Goal: Task Accomplishment & Management: Manage account settings

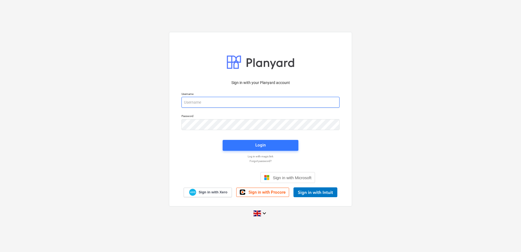
click at [184, 101] on input "email" at bounding box center [260, 102] width 158 height 11
click at [195, 100] on input "email" at bounding box center [260, 102] width 158 height 11
type input "[EMAIL_ADDRESS][DOMAIN_NAME]"
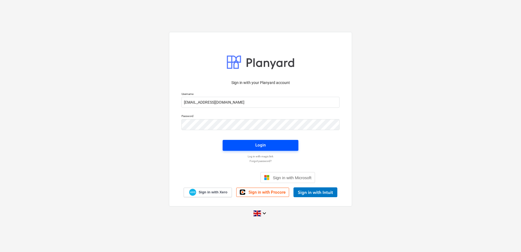
click at [246, 146] on span "Login" at bounding box center [260, 144] width 63 height 7
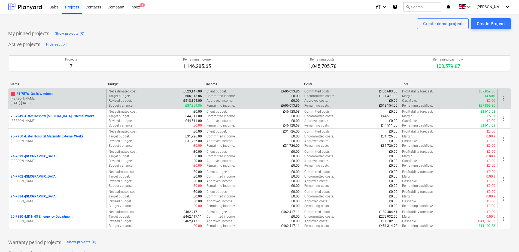
click at [31, 94] on p "1 24-7576 - Oasis Windows" at bounding box center [32, 94] width 42 height 5
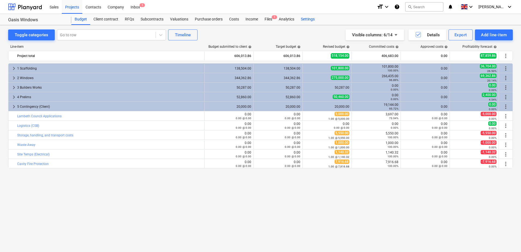
click at [304, 18] on div "Settings" at bounding box center [307, 19] width 20 height 11
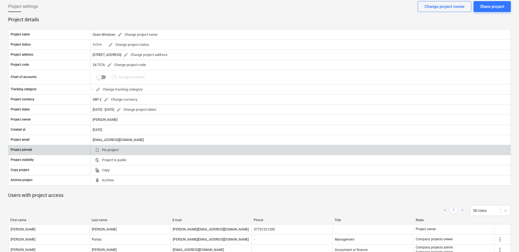
scroll to position [78, 0]
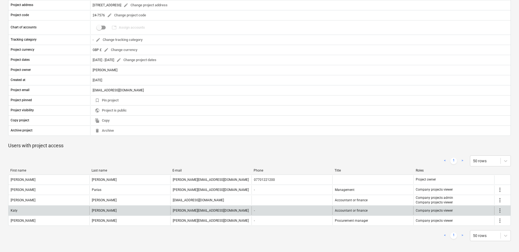
click at [500, 209] on span "more_vert" at bounding box center [500, 210] width 7 height 7
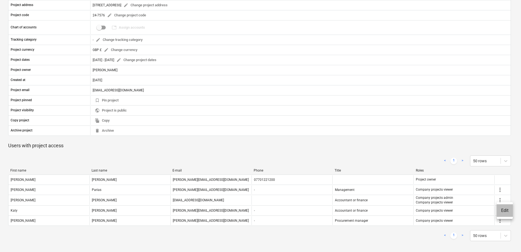
click at [502, 210] on li "Edit" at bounding box center [505, 210] width 16 height 13
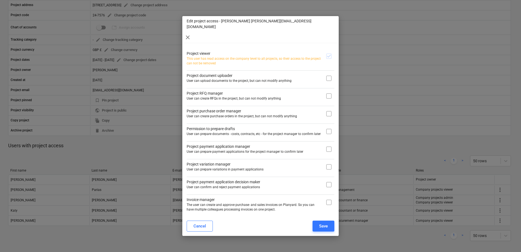
click at [327, 197] on input "checkbox" at bounding box center [328, 202] width 11 height 11
checkbox input "true"
click at [327, 108] on input "checkbox" at bounding box center [328, 113] width 11 height 11
checkbox input "true"
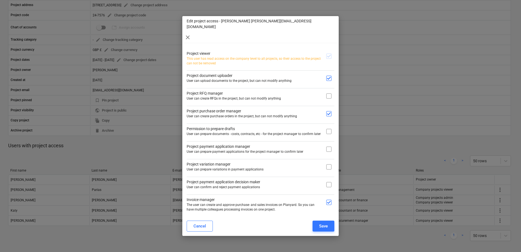
click at [329, 126] on input "checkbox" at bounding box center [328, 131] width 11 height 11
checkbox input "true"
click at [317, 220] on button "Save" at bounding box center [323, 225] width 22 height 11
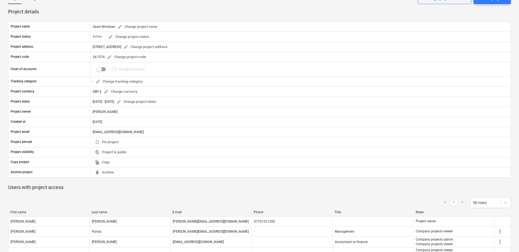
scroll to position [0, 0]
